Goal: Book appointment/travel/reservation

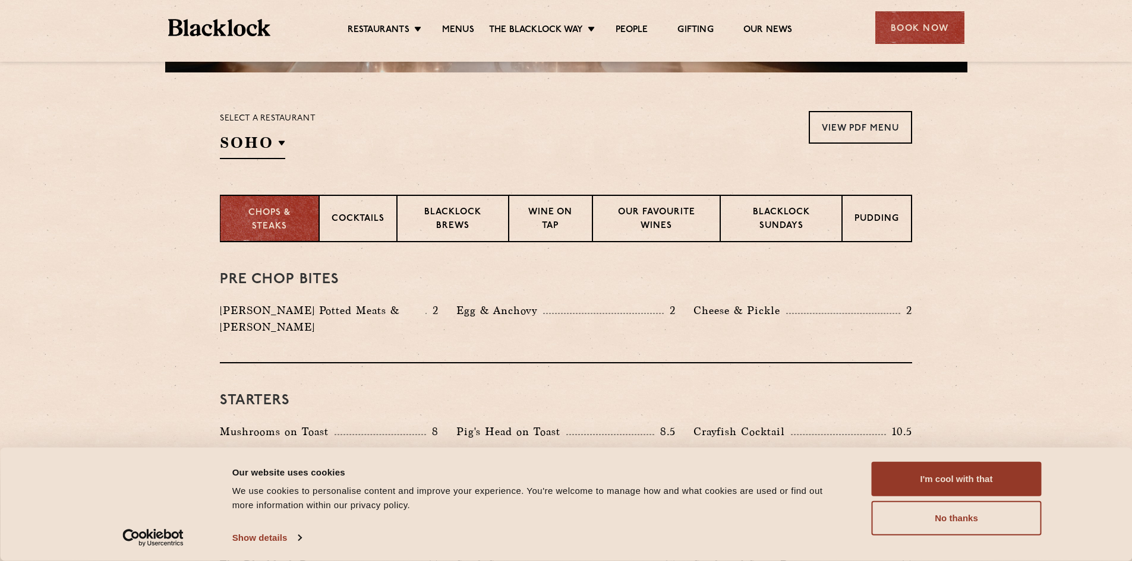
scroll to position [356, 0]
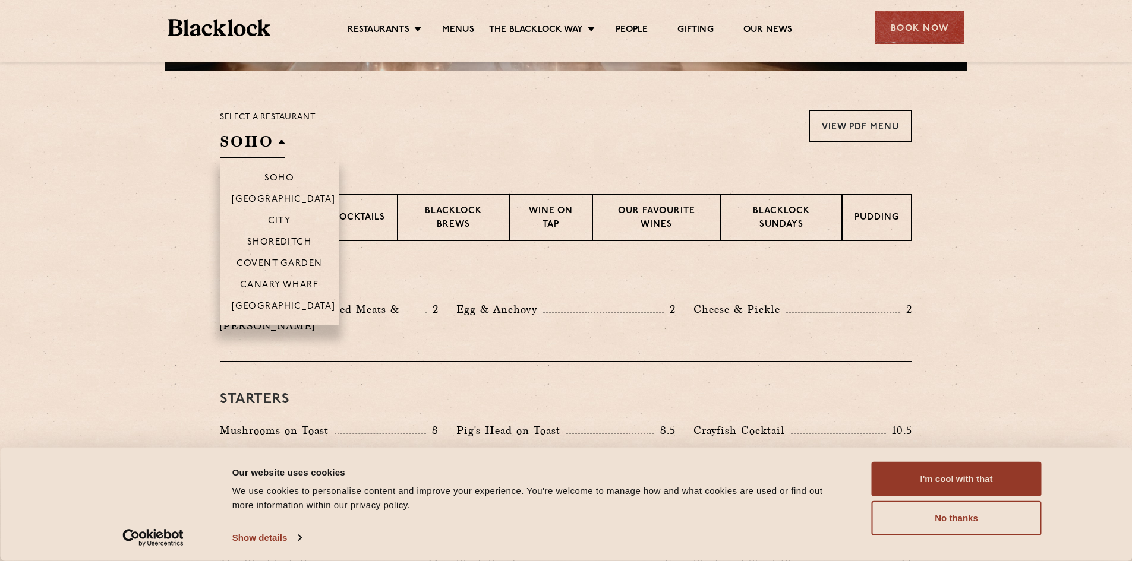
click at [280, 147] on h2 "SOHO" at bounding box center [252, 144] width 65 height 27
click at [258, 141] on h2 "SOHO" at bounding box center [252, 144] width 65 height 27
click at [289, 260] on p "Covent Garden" at bounding box center [279, 265] width 86 height 12
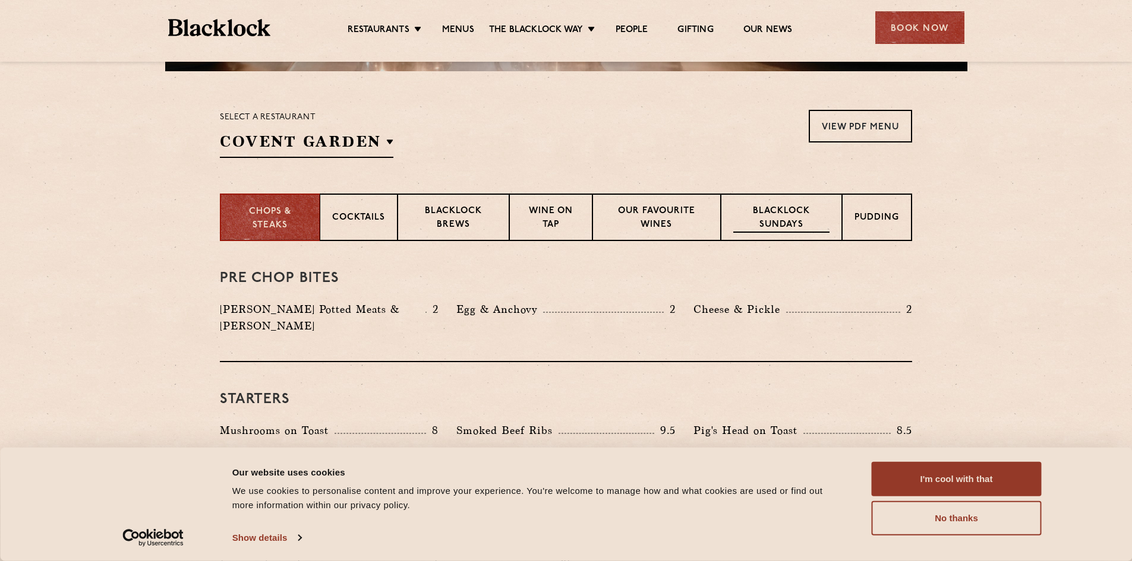
click at [784, 211] on p "Blacklock Sundays" at bounding box center [781, 219] width 96 height 28
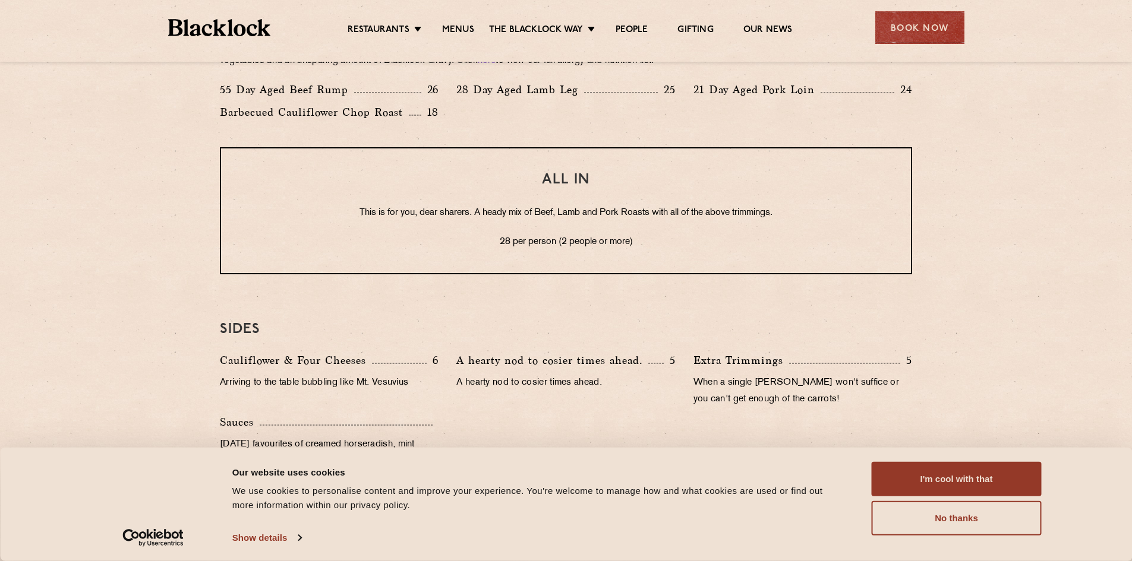
scroll to position [1010, 0]
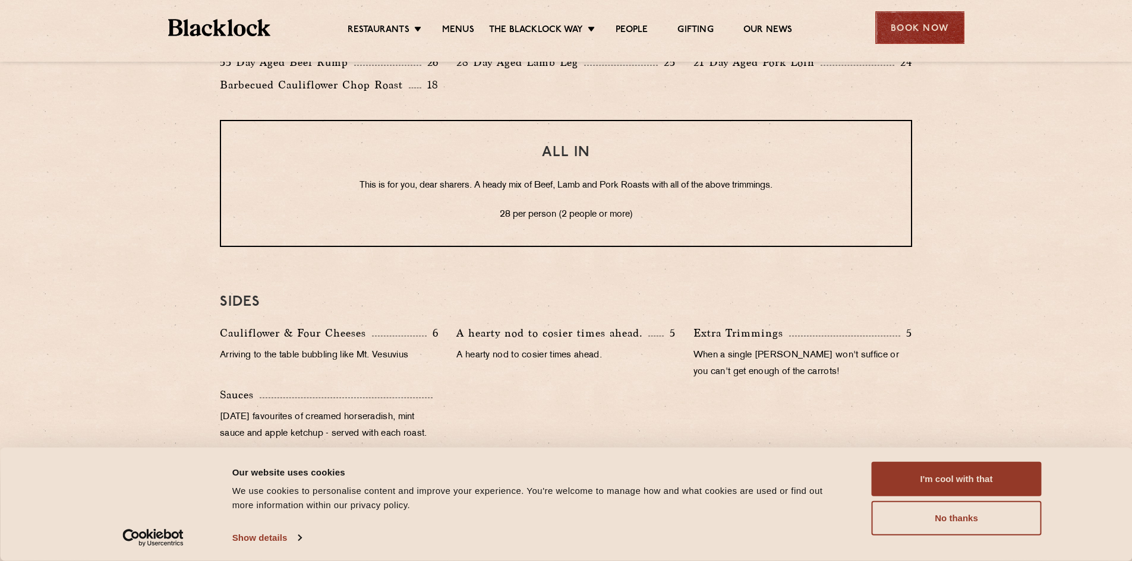
click at [921, 30] on div "Book Now" at bounding box center [919, 27] width 89 height 33
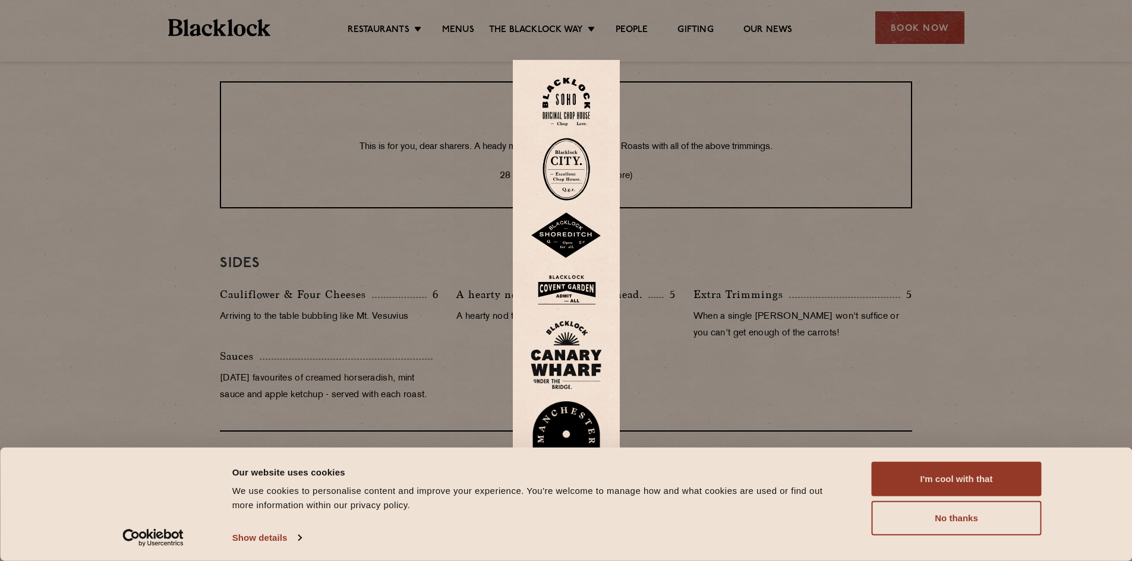
scroll to position [1069, 0]
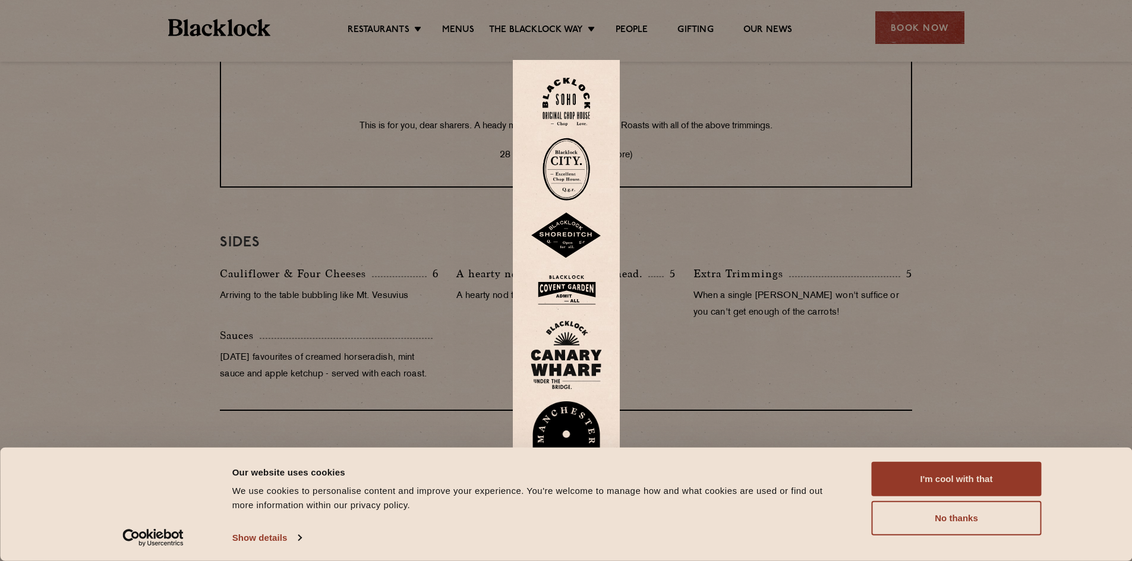
drag, startPoint x: 564, startPoint y: 288, endPoint x: 611, endPoint y: 267, distance: 51.9
click at [564, 288] on img at bounding box center [565, 290] width 71 height 39
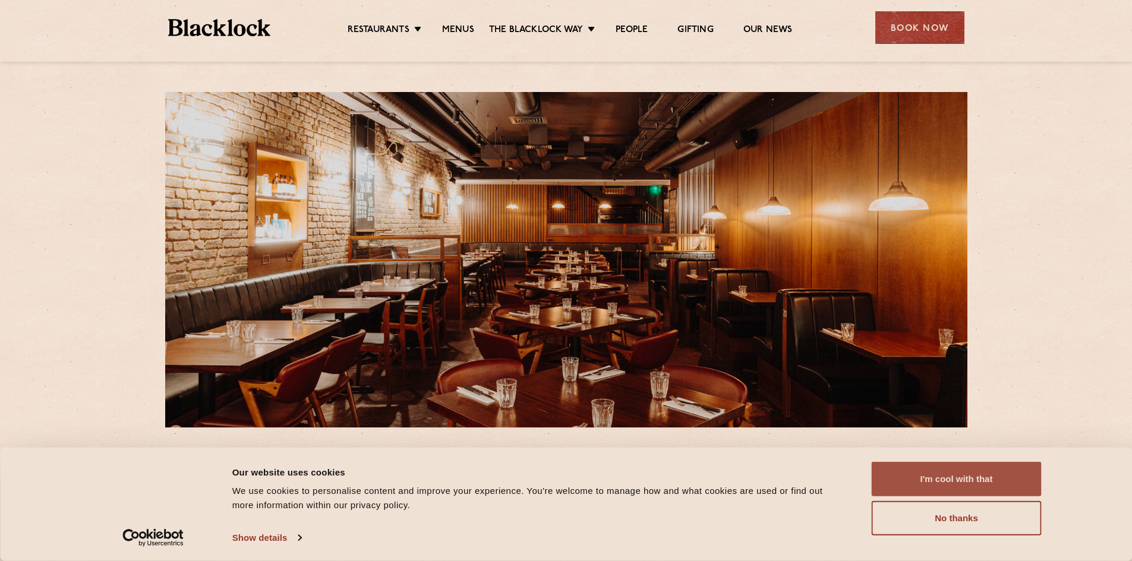
click at [946, 474] on button "I'm cool with that" at bounding box center [956, 479] width 170 height 34
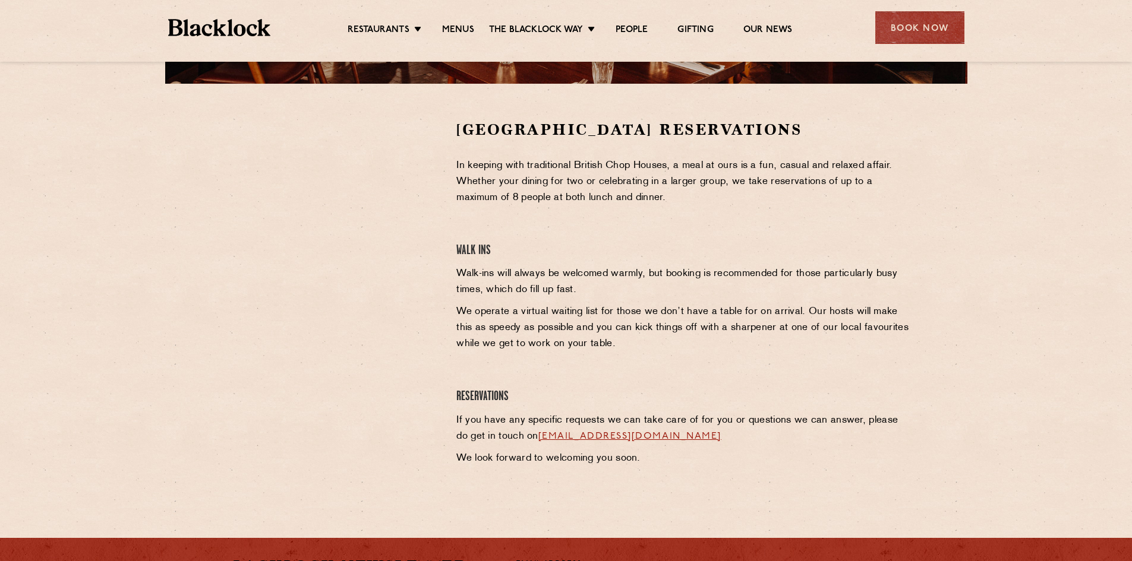
scroll to position [356, 0]
